Goal: Task Accomplishment & Management: Use online tool/utility

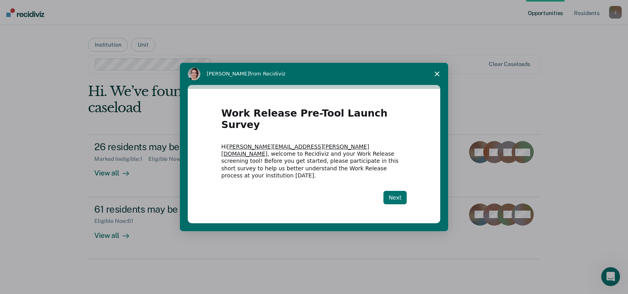
click at [394, 191] on button "Next" at bounding box center [395, 197] width 23 height 13
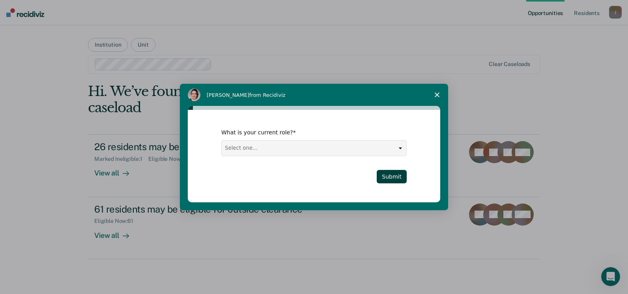
click at [404, 144] on select "Select one... Case Manager FUM Assistant [PERSON_NAME] [PERSON_NAME]" at bounding box center [314, 147] width 185 height 15
select select "Assistant Warden"
click at [222, 140] on select "Select one... Case Manager FUM Assistant [PERSON_NAME] [PERSON_NAME]" at bounding box center [314, 147] width 185 height 15
click at [391, 178] on button "Submit" at bounding box center [392, 176] width 30 height 13
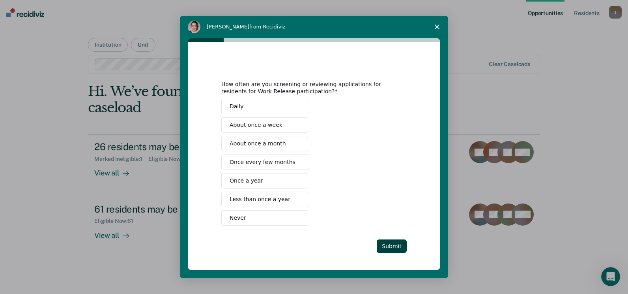
click at [294, 140] on span "Intercom messenger" at bounding box center [297, 143] width 6 height 6
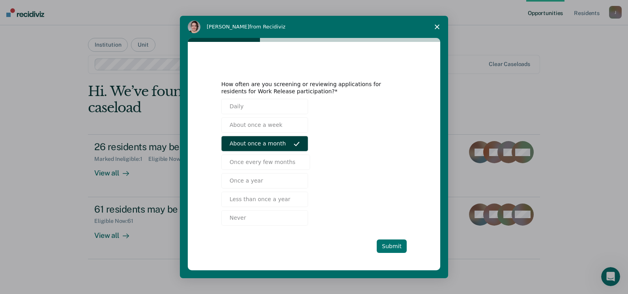
click at [387, 246] on button "Submit" at bounding box center [392, 245] width 30 height 13
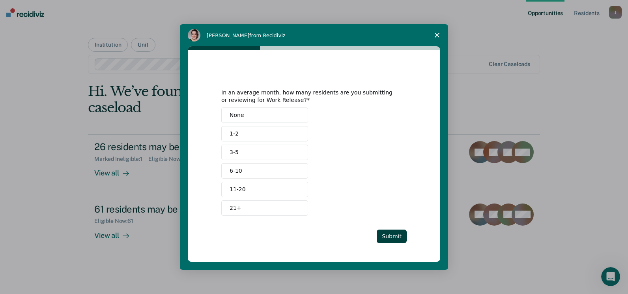
click at [282, 118] on button "None" at bounding box center [264, 114] width 87 height 15
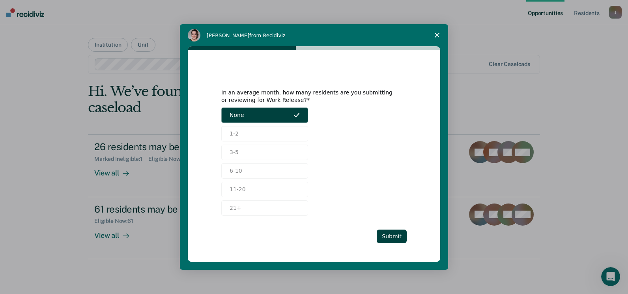
click at [288, 111] on button "None" at bounding box center [264, 114] width 87 height 15
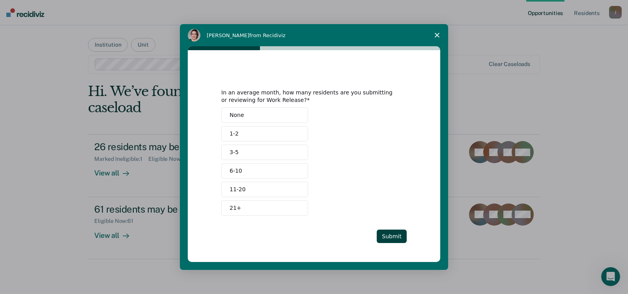
click at [273, 133] on button "1-2" at bounding box center [264, 133] width 87 height 15
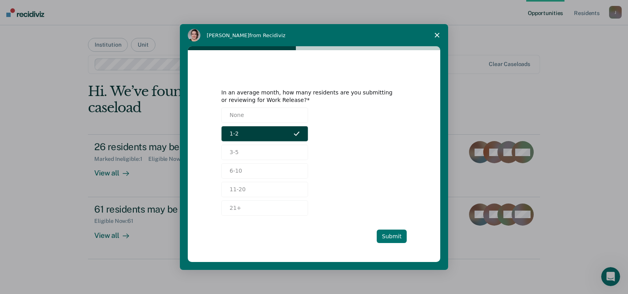
click at [397, 236] on button "Submit" at bounding box center [392, 235] width 30 height 13
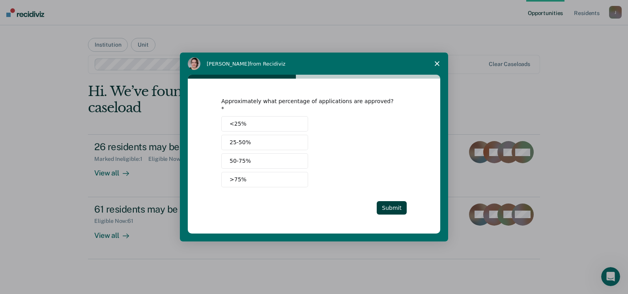
click at [255, 176] on button ">75%" at bounding box center [264, 179] width 87 height 15
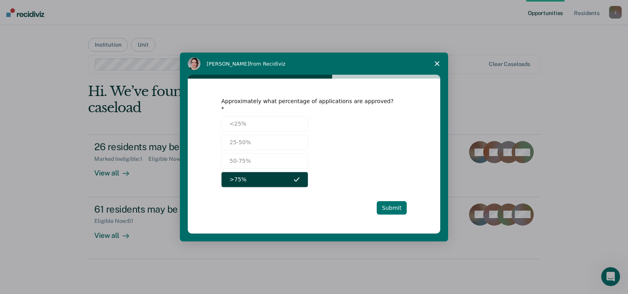
click at [389, 210] on button "Submit" at bounding box center [392, 207] width 30 height 13
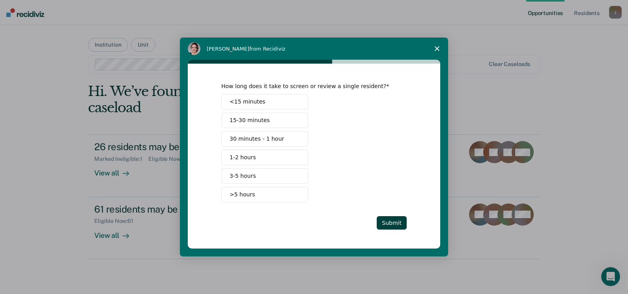
click at [271, 120] on button "15-30 minutes" at bounding box center [264, 119] width 87 height 15
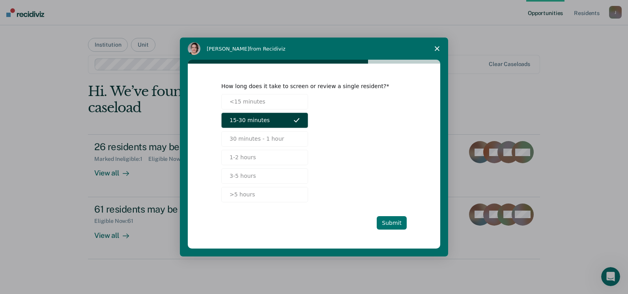
click at [389, 219] on button "Submit" at bounding box center [392, 222] width 30 height 13
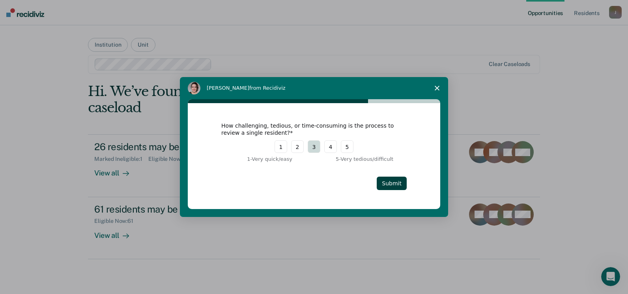
click at [314, 148] on button "3" at bounding box center [314, 146] width 13 height 13
click at [394, 187] on button "Submit" at bounding box center [392, 182] width 30 height 13
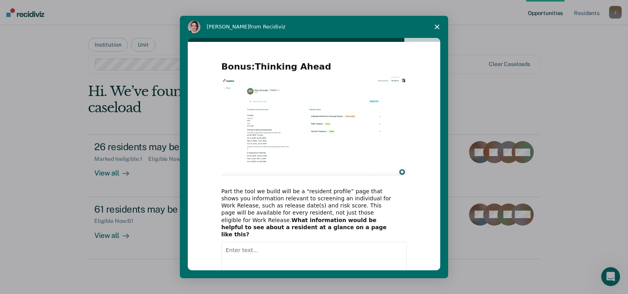
scroll to position [39, 0]
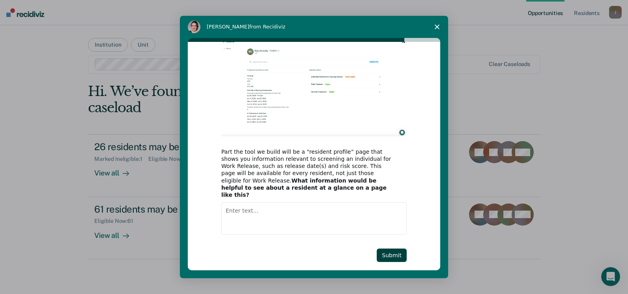
click at [343, 206] on textarea "Enter text..." at bounding box center [313, 218] width 185 height 32
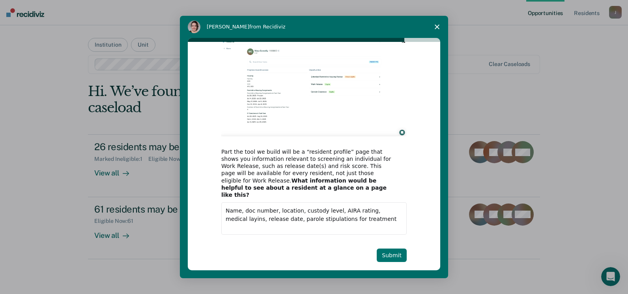
type textarea "Name, doc number, location, custody level, AIRA rating, medical layins, release…"
click at [388, 248] on button "Submit" at bounding box center [392, 254] width 30 height 13
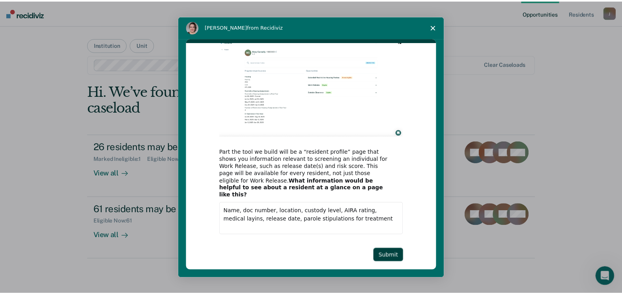
scroll to position [0, 0]
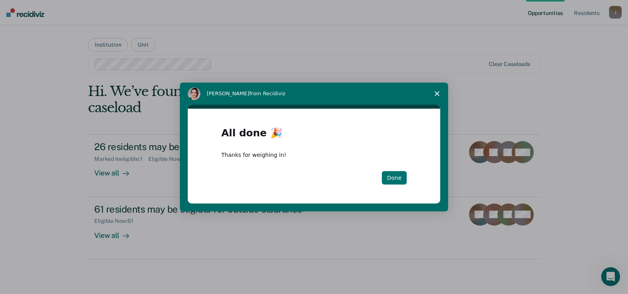
click at [398, 173] on button "Done" at bounding box center [394, 177] width 25 height 13
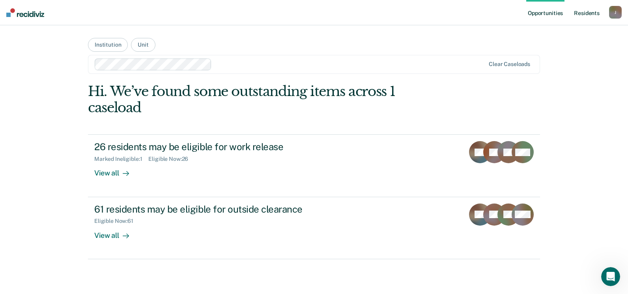
click at [584, 12] on link "Resident s" at bounding box center [587, 12] width 29 height 25
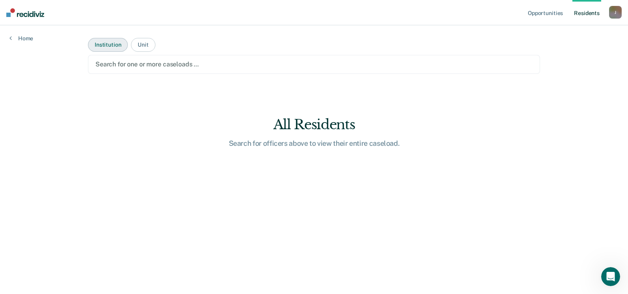
click at [109, 43] on button "Institution" at bounding box center [108, 45] width 40 height 14
click at [139, 44] on button "Unit" at bounding box center [143, 45] width 24 height 14
click at [30, 41] on link "Home" at bounding box center [21, 38] width 24 height 7
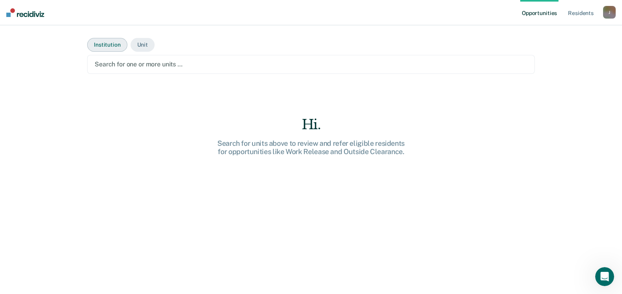
click at [109, 39] on button "Institution" at bounding box center [107, 45] width 40 height 14
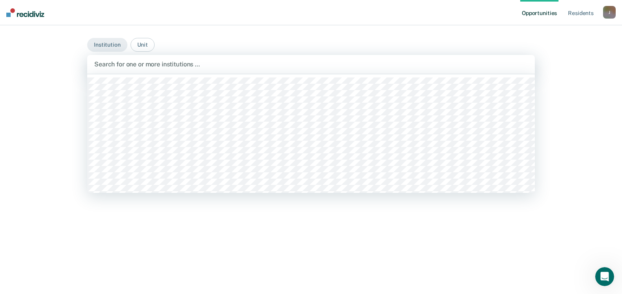
click at [109, 58] on div "Search for one or more institutions …" at bounding box center [311, 64] width 448 height 19
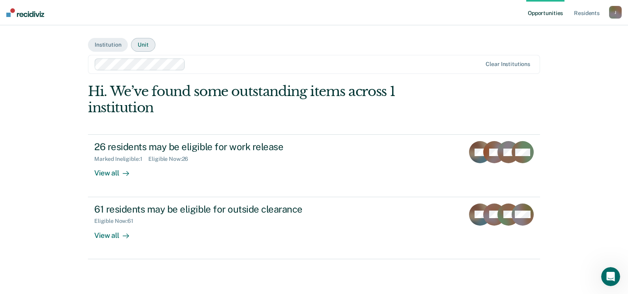
click at [146, 47] on button "Unit" at bounding box center [143, 45] width 24 height 14
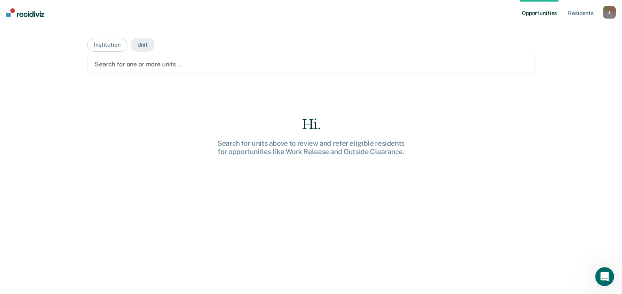
click at [144, 68] on div at bounding box center [311, 64] width 433 height 9
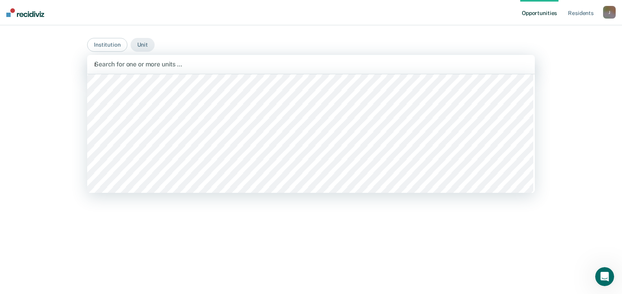
scroll to position [0, 0]
type input "mcc"
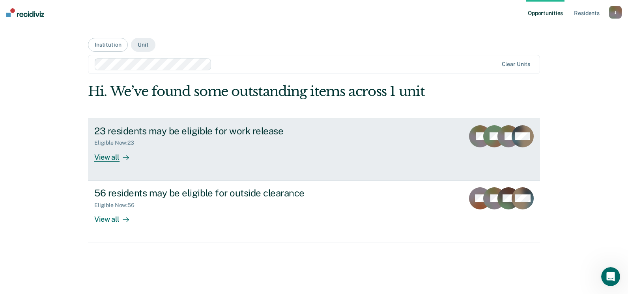
click at [118, 158] on div "View all" at bounding box center [116, 153] width 44 height 15
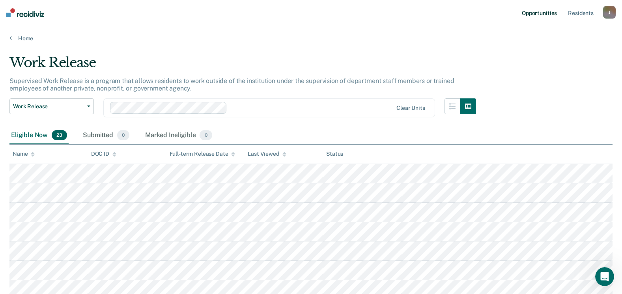
click at [539, 15] on link "Opportunities" at bounding box center [540, 12] width 38 height 25
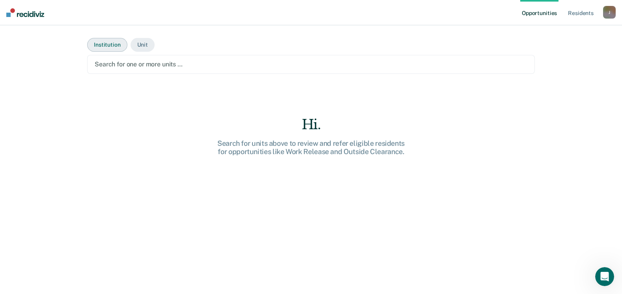
click at [110, 42] on button "Institution" at bounding box center [107, 45] width 40 height 14
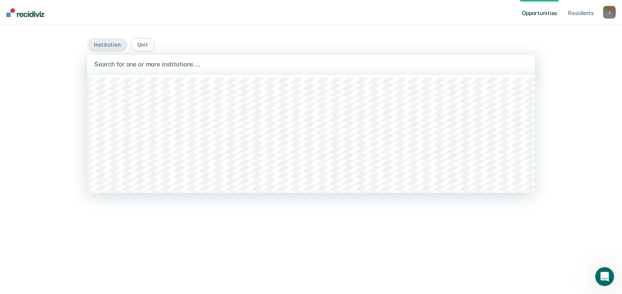
click at [116, 71] on div "Search for one or more institutions …" at bounding box center [311, 64] width 448 height 19
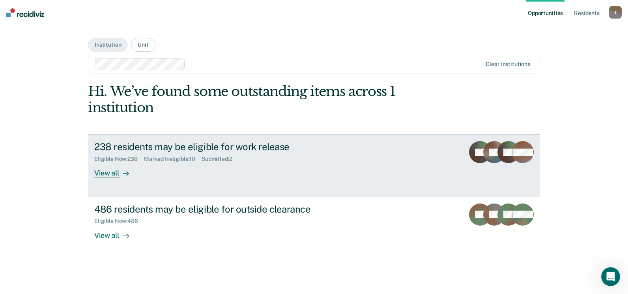
click at [196, 178] on link "238 residents may be eligible for work release Eligible Now : 238 Marked Inelig…" at bounding box center [314, 165] width 452 height 62
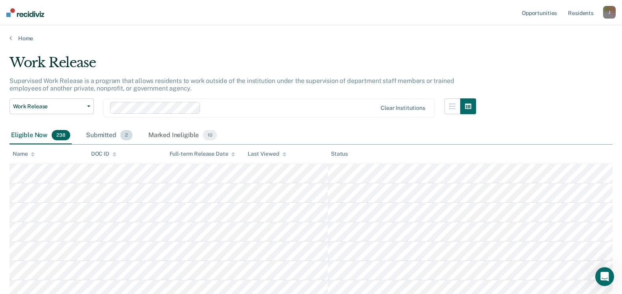
click at [110, 135] on div "Submitted 2" at bounding box center [109, 135] width 50 height 17
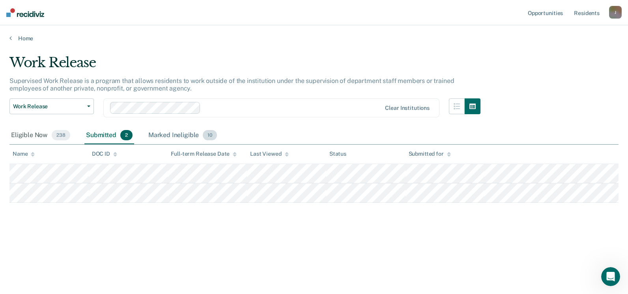
click at [186, 133] on div "Marked Ineligible 10" at bounding box center [183, 135] width 72 height 17
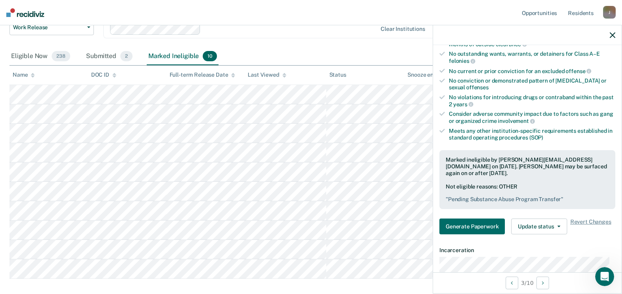
scroll to position [120, 0]
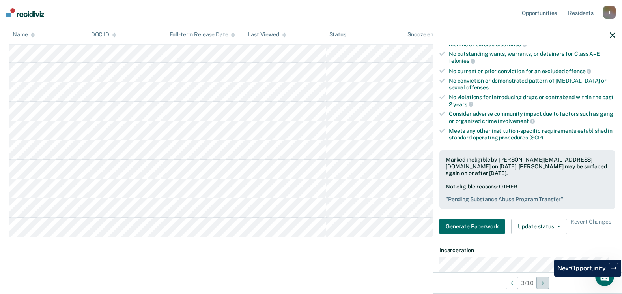
click at [549, 281] on button "Next Opportunity" at bounding box center [543, 282] width 13 height 13
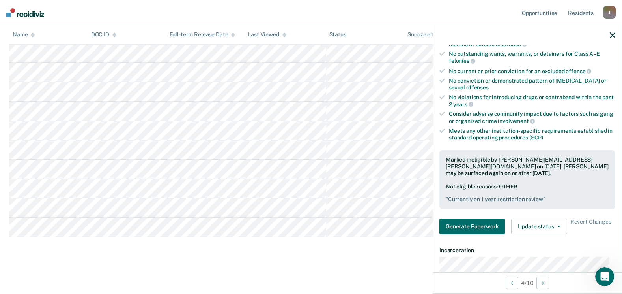
click at [20, 15] on img at bounding box center [25, 12] width 38 height 9
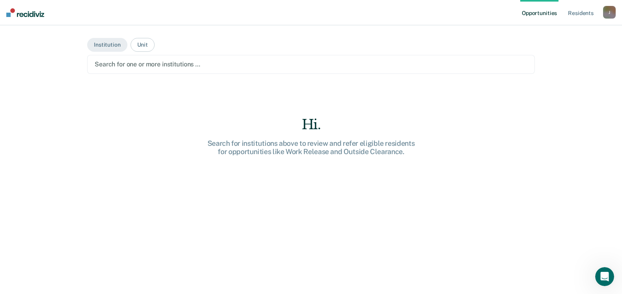
click at [527, 11] on link "Opportunities" at bounding box center [540, 12] width 38 height 25
click at [574, 10] on link "Resident s" at bounding box center [581, 12] width 29 height 25
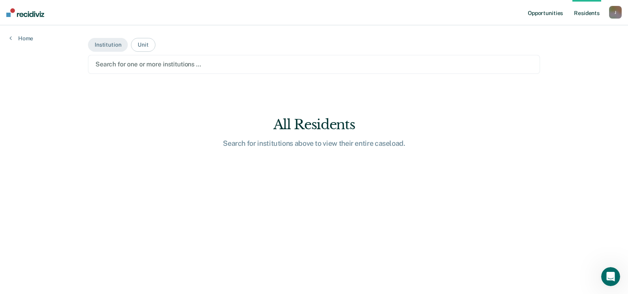
click at [544, 15] on link "Opportunities" at bounding box center [545, 12] width 38 height 25
